Goal: Transaction & Acquisition: Book appointment/travel/reservation

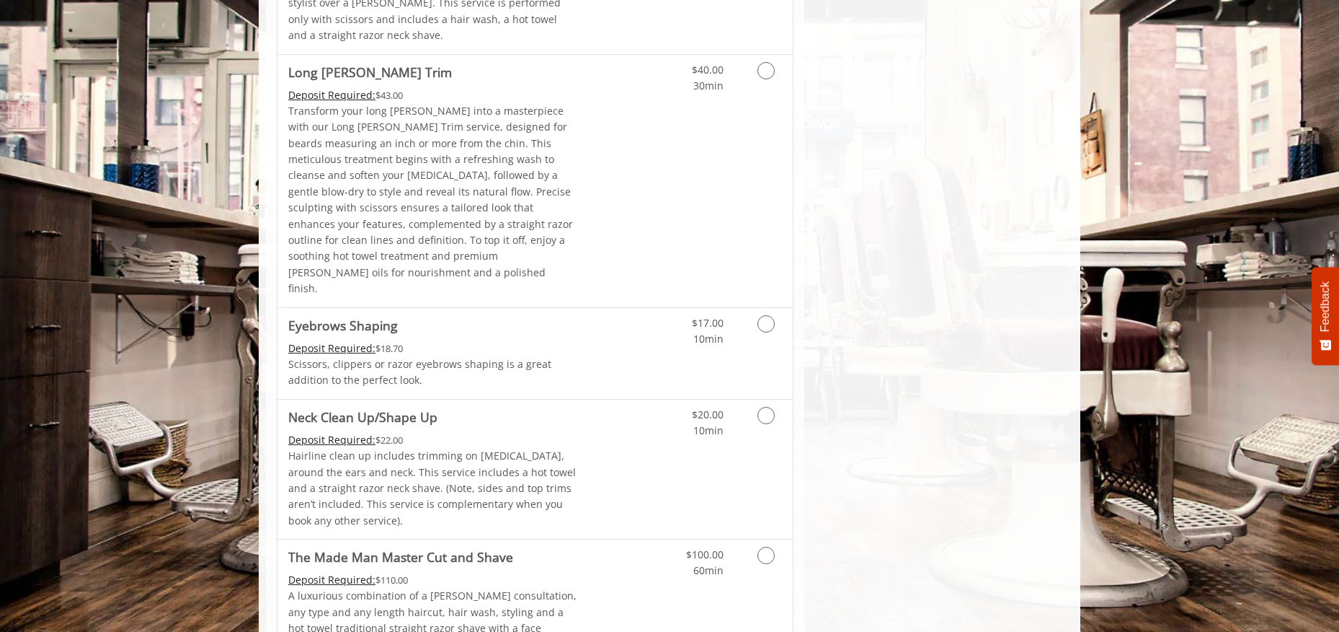
scroll to position [2223, 0]
click at [766, 404] on icon "Grooming services" at bounding box center [766, 412] width 17 height 17
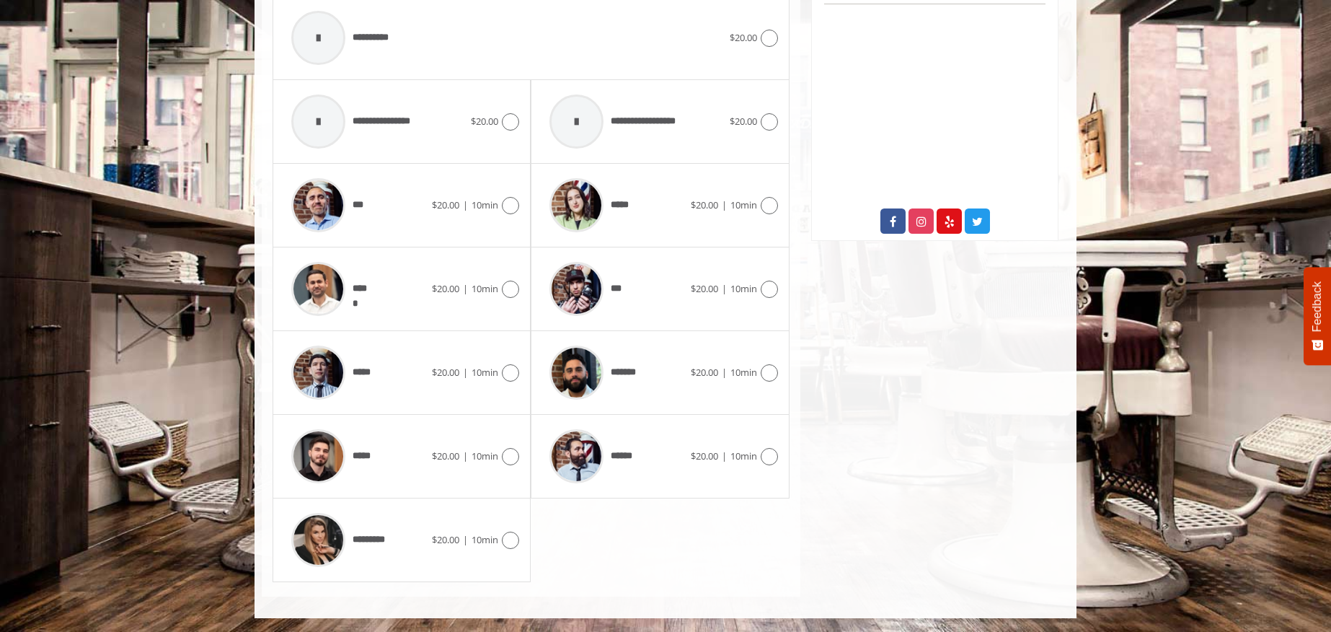
scroll to position [666, 0]
click at [507, 295] on icon at bounding box center [510, 288] width 17 height 17
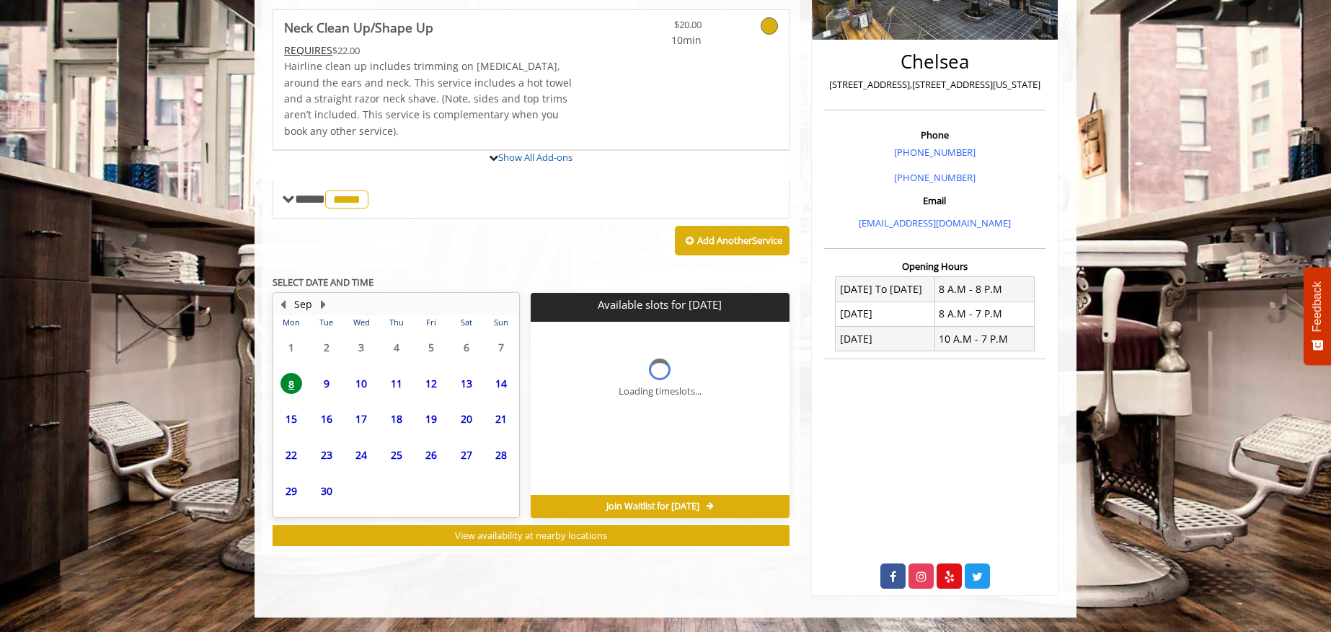
scroll to position [422, 0]
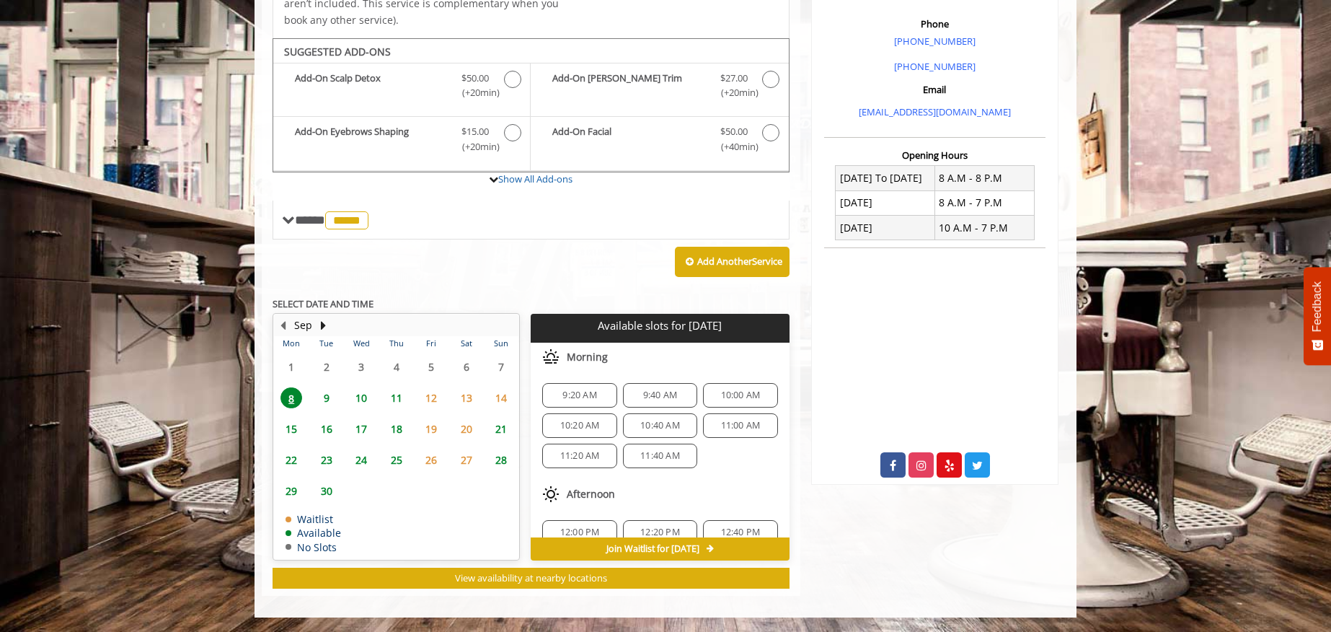
click at [435, 396] on span "12" at bounding box center [431, 397] width 22 height 21
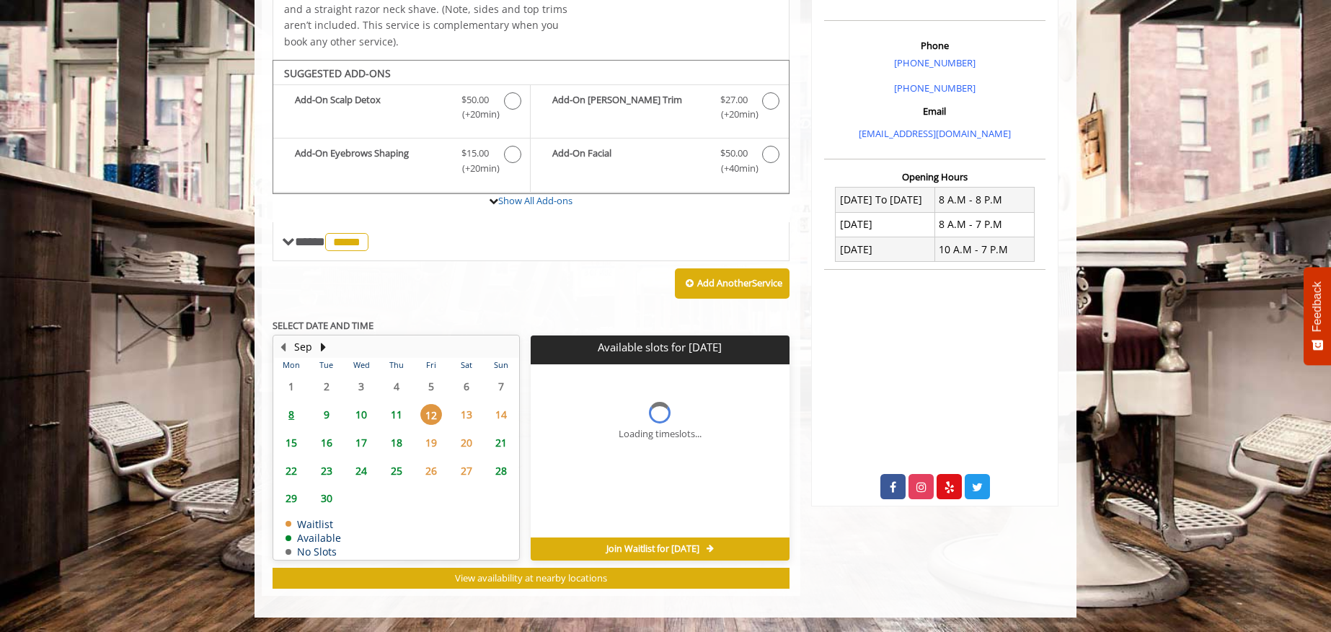
scroll to position [400, 0]
click at [399, 412] on span "11" at bounding box center [397, 414] width 22 height 21
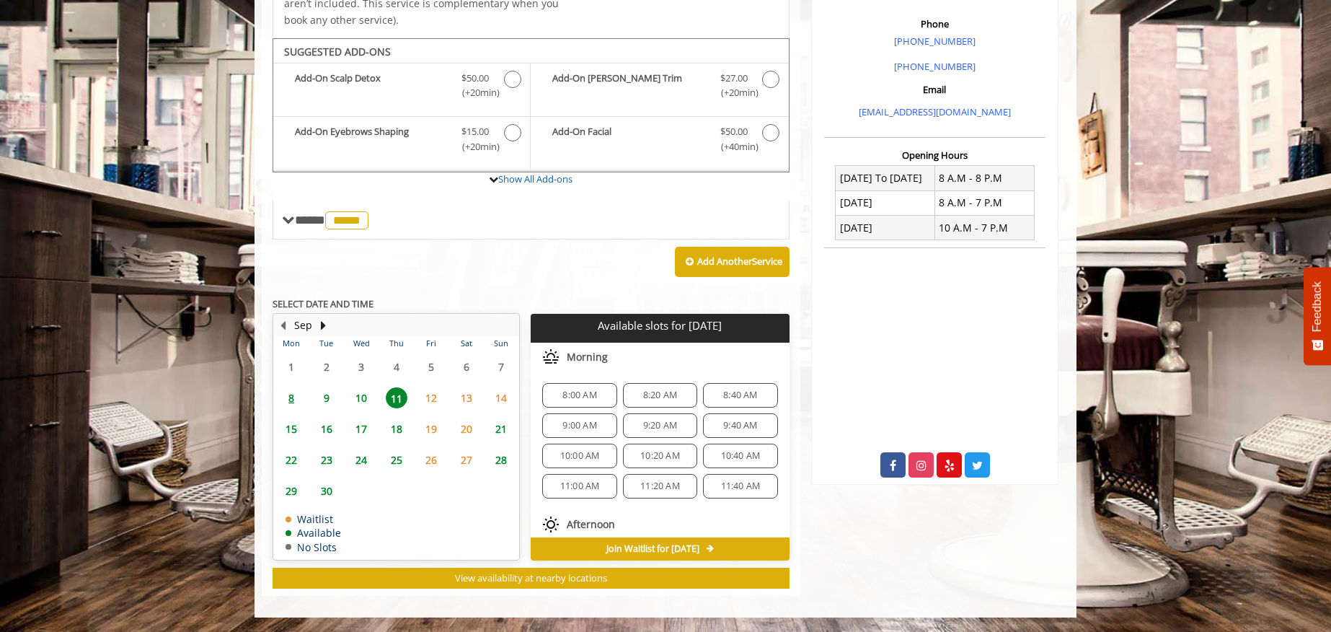
click at [723, 393] on span "8:40 AM" at bounding box center [740, 395] width 34 height 12
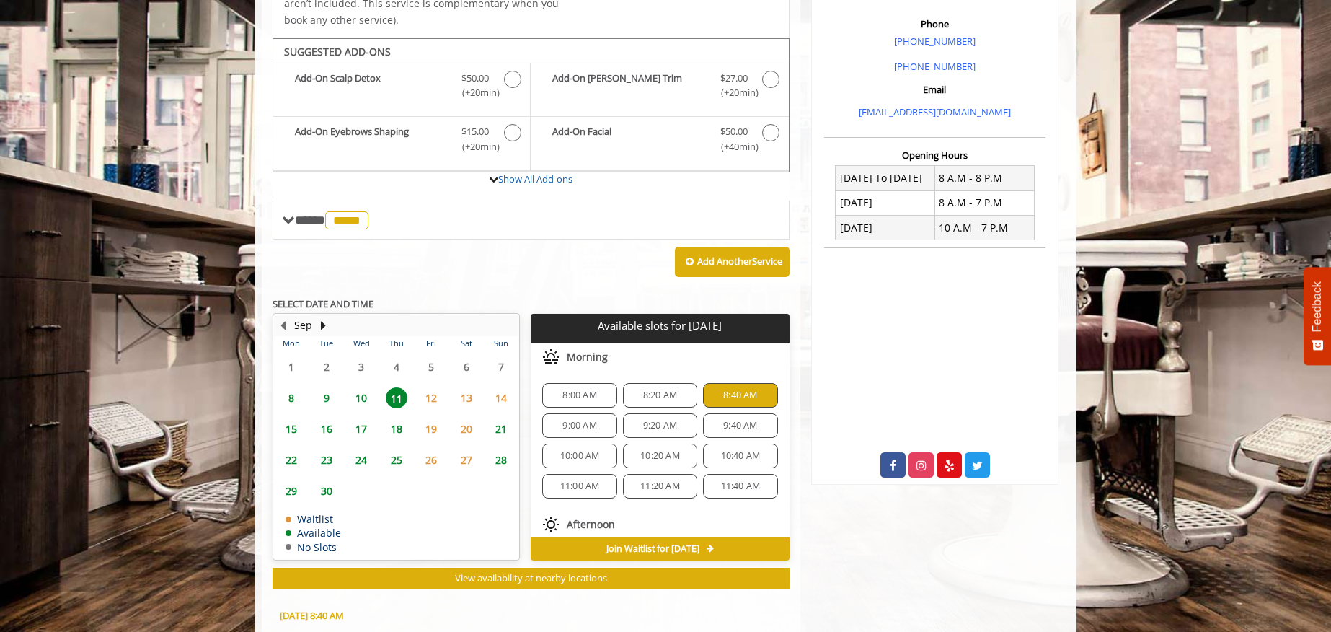
scroll to position [683, 0]
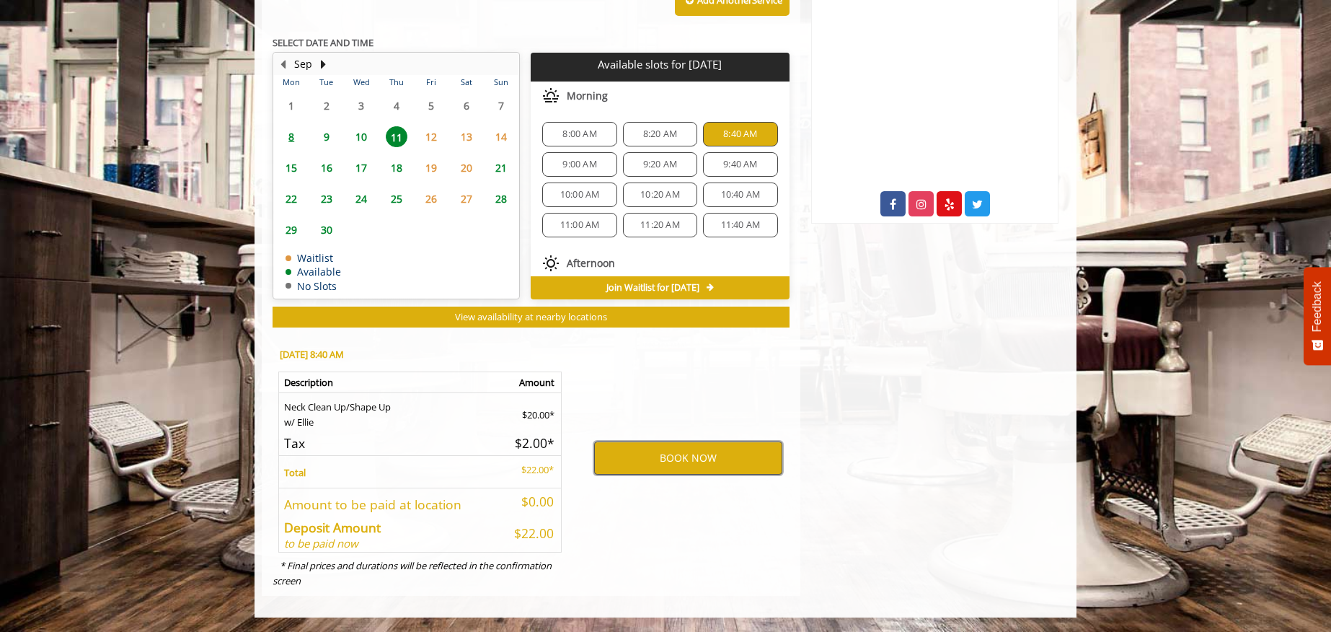
click at [693, 453] on button "BOOK NOW" at bounding box center [688, 457] width 188 height 33
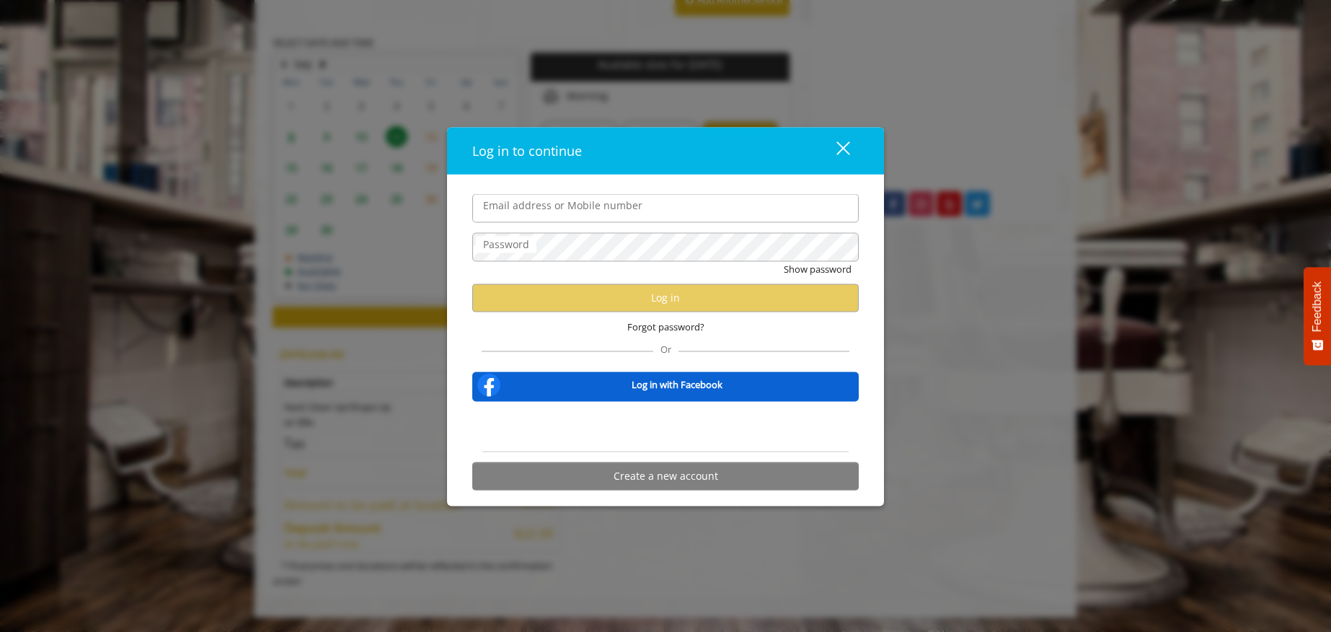
type input "**********"
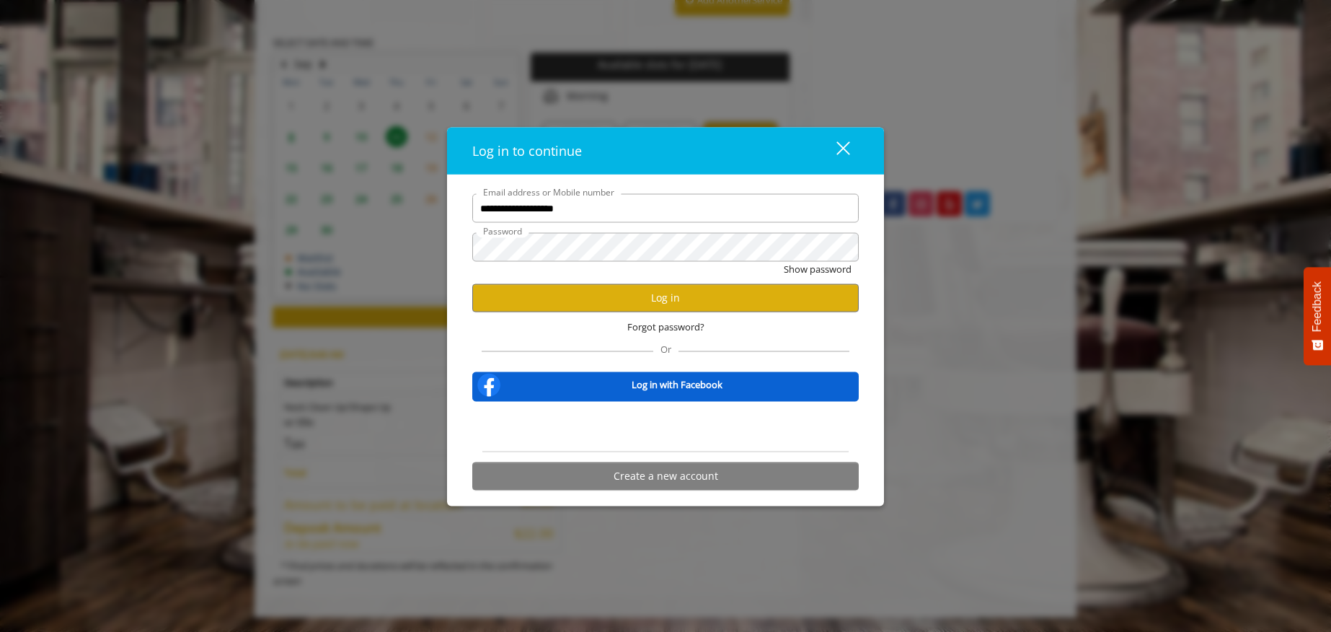
scroll to position [0, 0]
click at [705, 303] on button "Log in" at bounding box center [665, 297] width 386 height 28
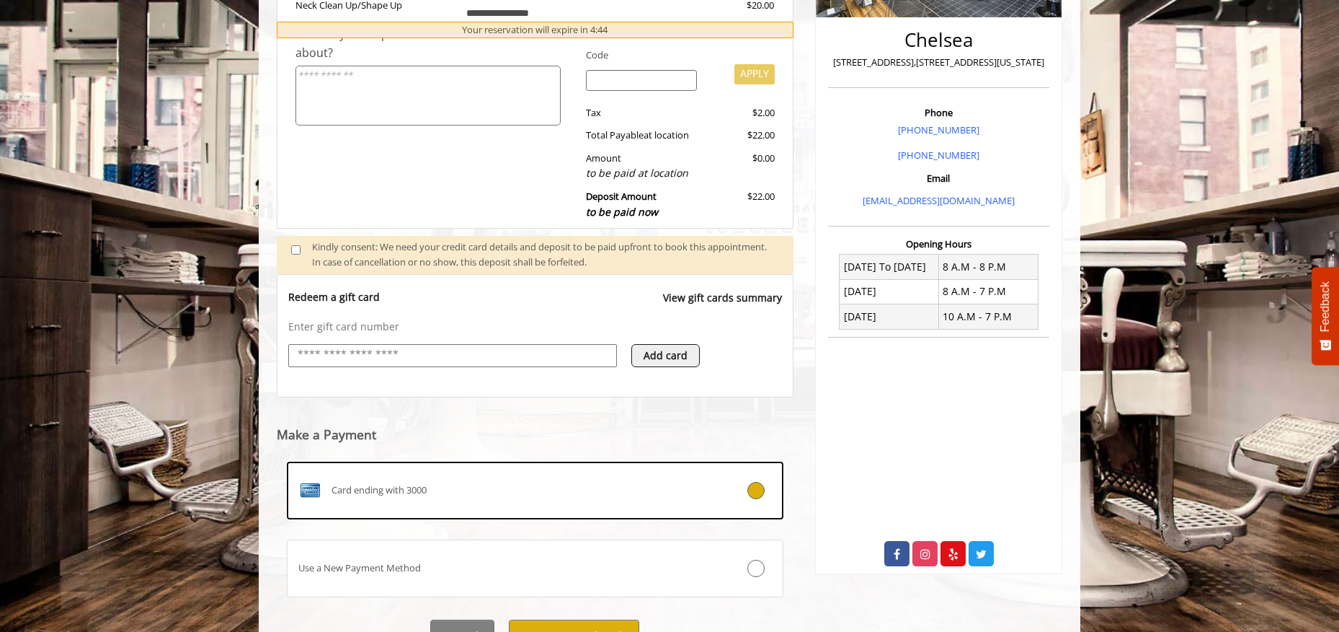
scroll to position [404, 0]
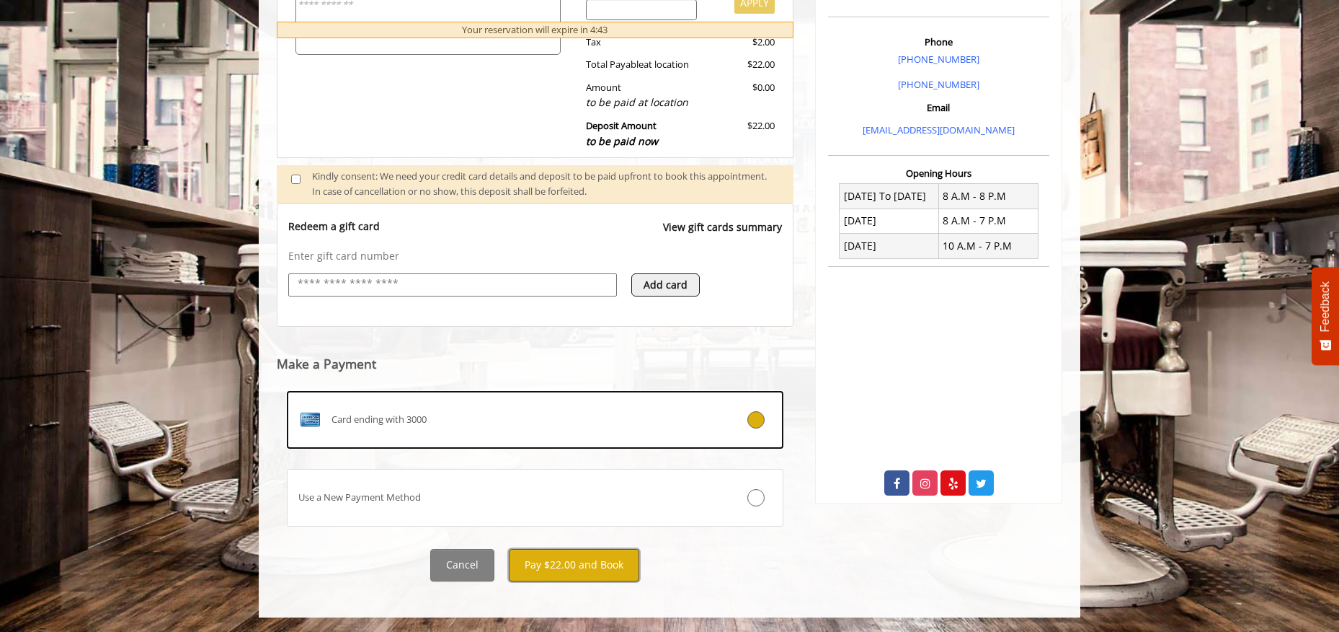
click at [580, 569] on button "Pay $22.00 and Book" at bounding box center [574, 565] width 130 height 32
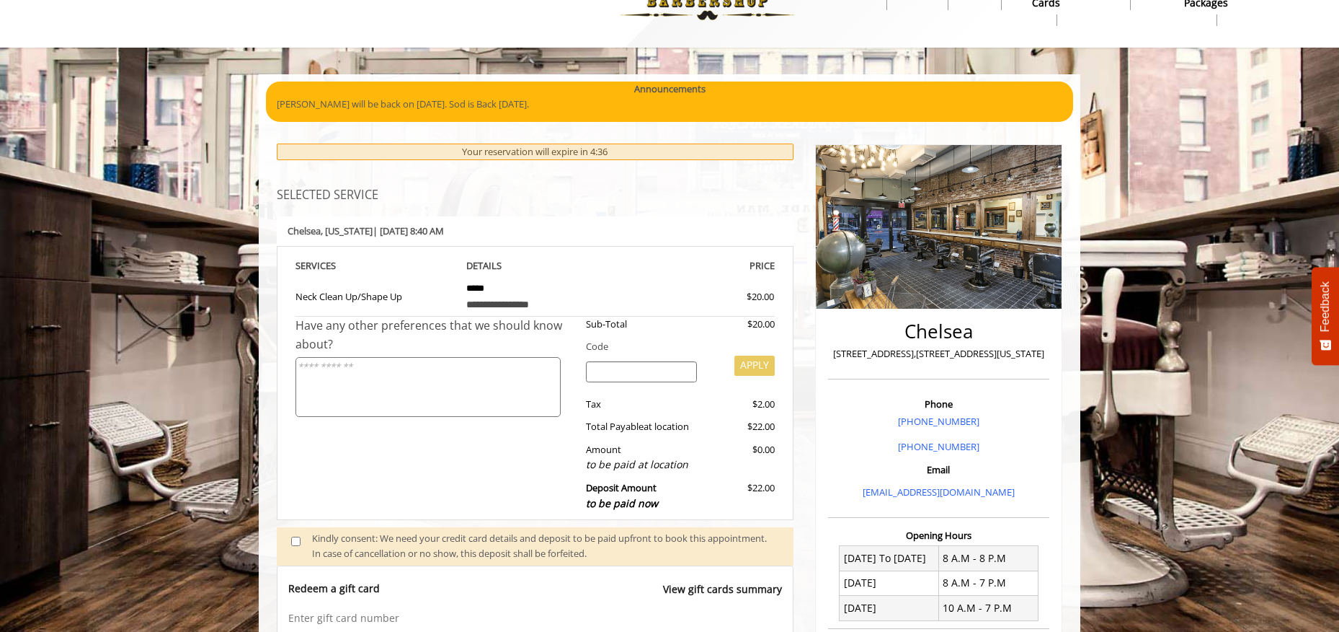
scroll to position [0, 0]
